Goal: Obtain resource: Download file/media

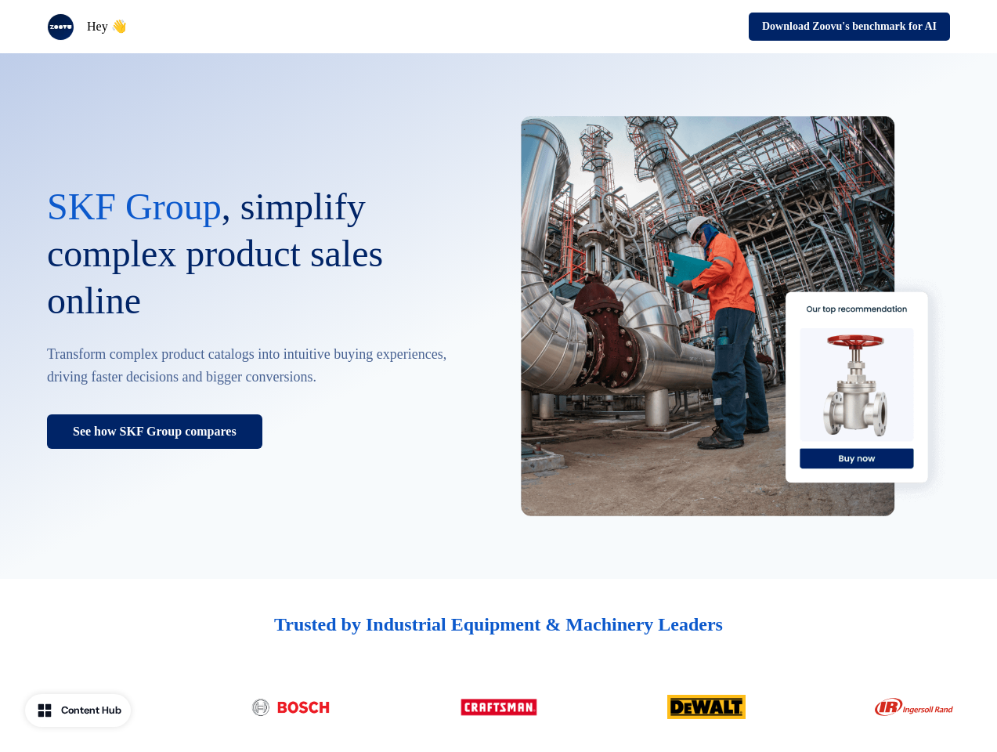
click at [498, 27] on div "Hey 👋 Download Zoovu's benchmark for AI" at bounding box center [498, 26] width 997 height 53
click at [269, 27] on div "Hey 👋" at bounding box center [270, 26] width 446 height 27
click at [728, 27] on div "Download Zoovu's benchmark for AI" at bounding box center [728, 27] width 446 height 28
click at [842, 27] on button "Download Zoovu's benchmark for AI" at bounding box center [849, 27] width 201 height 28
click at [498, 316] on div "SKF Group , simplify complex product sales online Transform complex product cat…" at bounding box center [498, 316] width 997 height 526
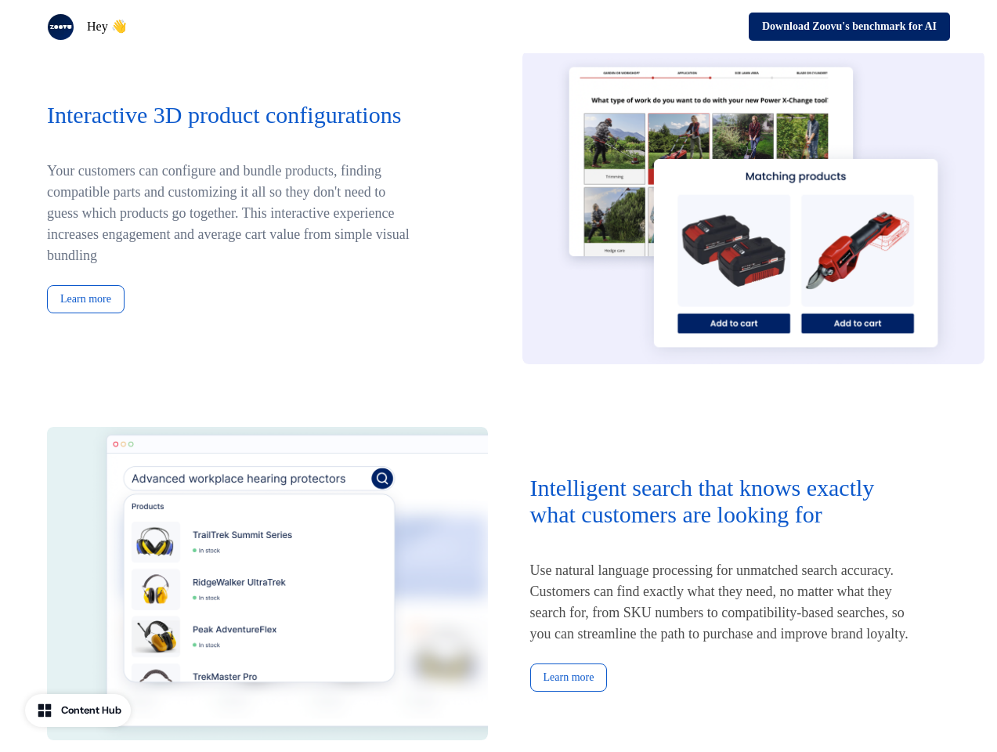
click at [262, 313] on div "Interactive 3D product configurations Your customers can configure and bundle p…" at bounding box center [261, 208] width 428 height 212
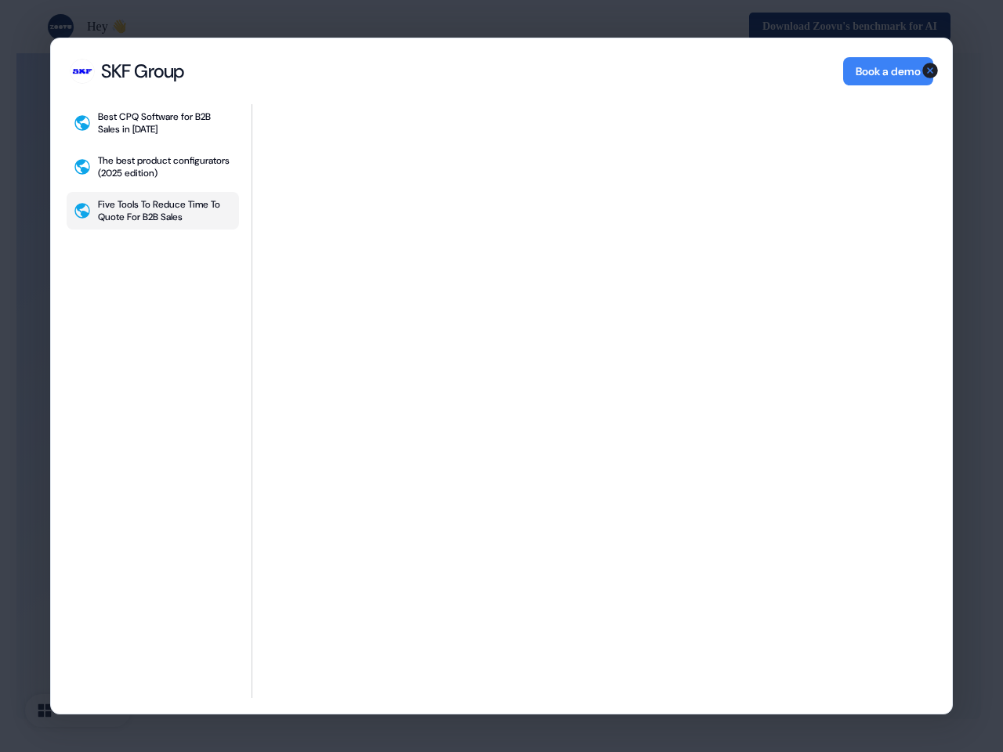
click at [80, 710] on div "SKF Group SKF Group Book a demo Best CPQ Software for B2B Sales in [DATE] The b…" at bounding box center [501, 376] width 902 height 677
